Goal: Transaction & Acquisition: Book appointment/travel/reservation

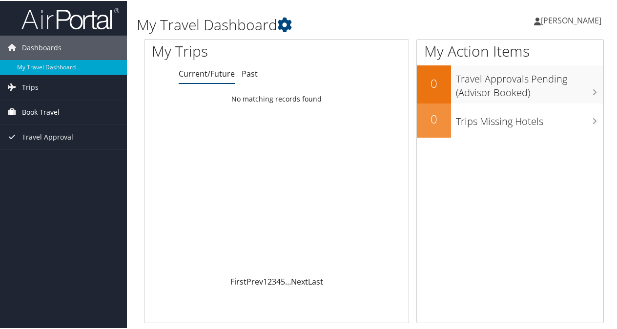
click at [25, 113] on span "Book Travel" at bounding box center [41, 111] width 38 height 24
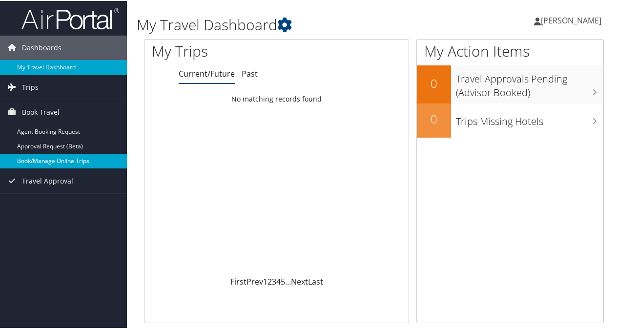
click at [40, 159] on link "Book/Manage Online Trips" at bounding box center [63, 160] width 127 height 15
